Goal: Complete application form

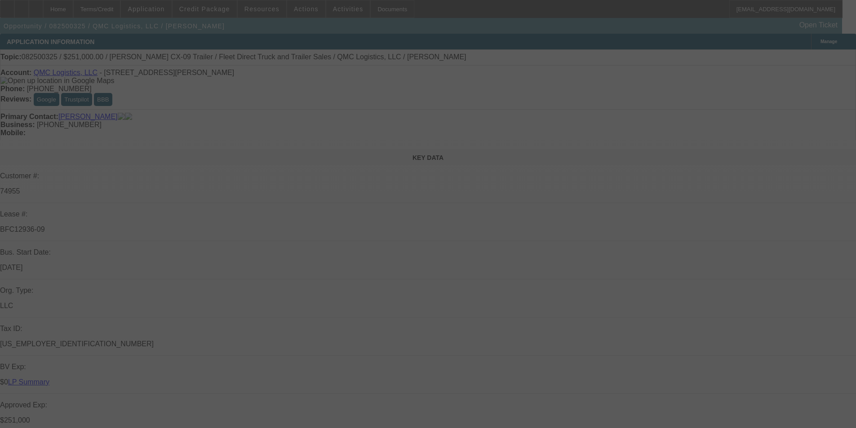
select select "0"
select select "2"
select select "0"
select select "6"
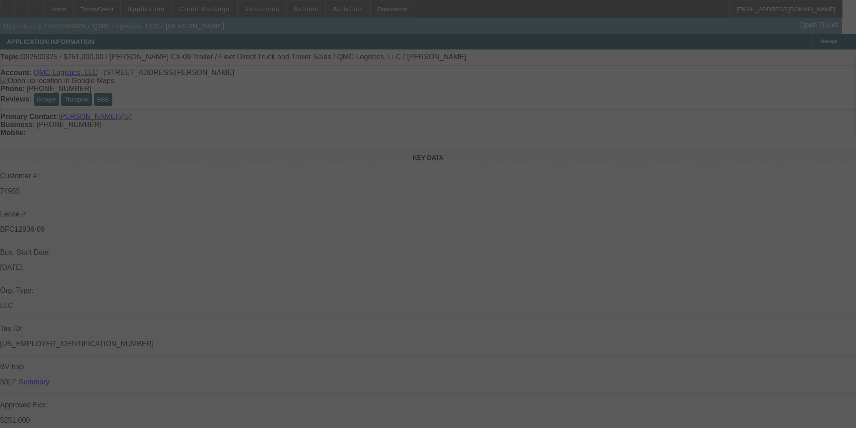
select select "0"
select select "2"
select select "0"
select select "6"
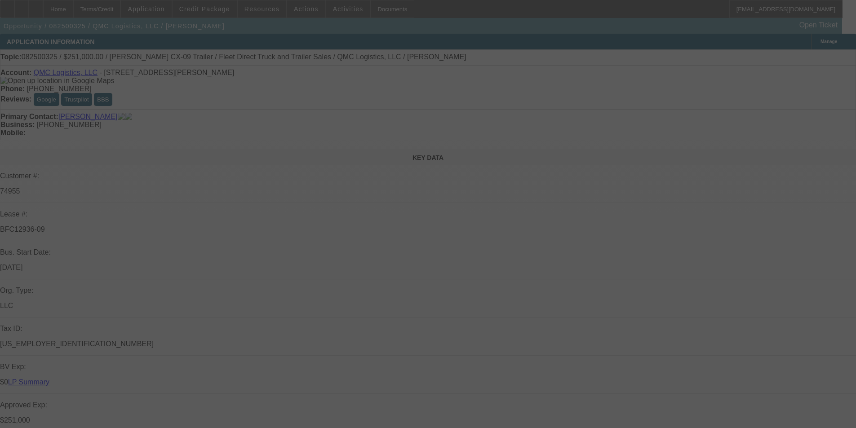
select select "0"
select select "2"
select select "0"
select select "6"
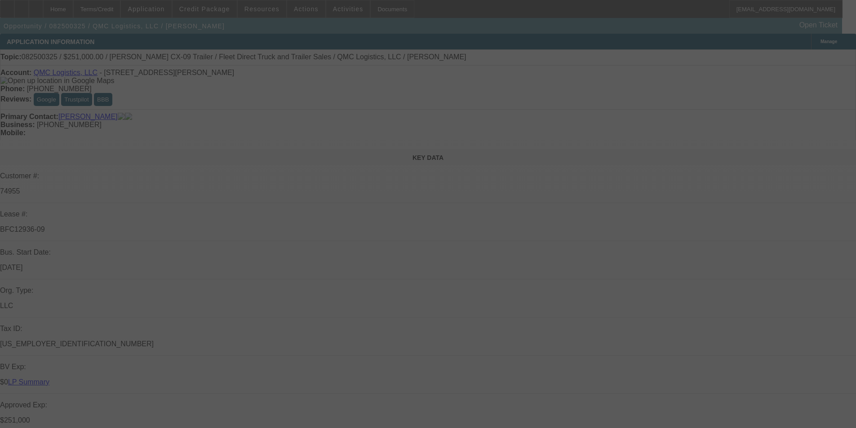
select select "0"
select select "2"
select select "0"
select select "6"
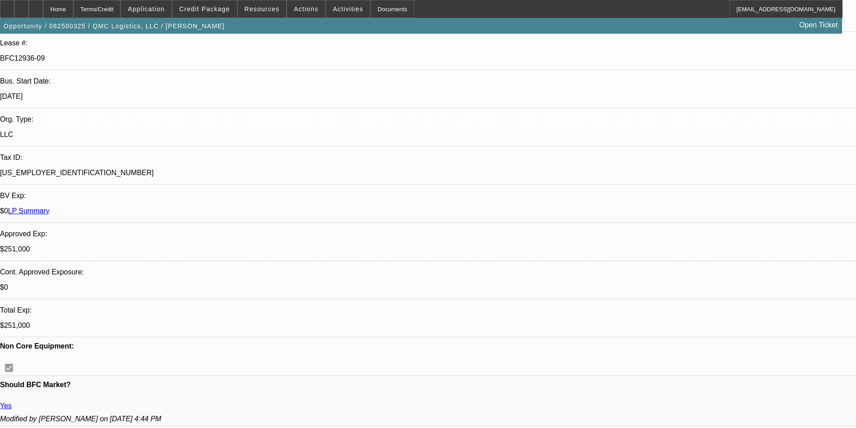
scroll to position [90, 0]
